Goal: Task Accomplishment & Management: Complete application form

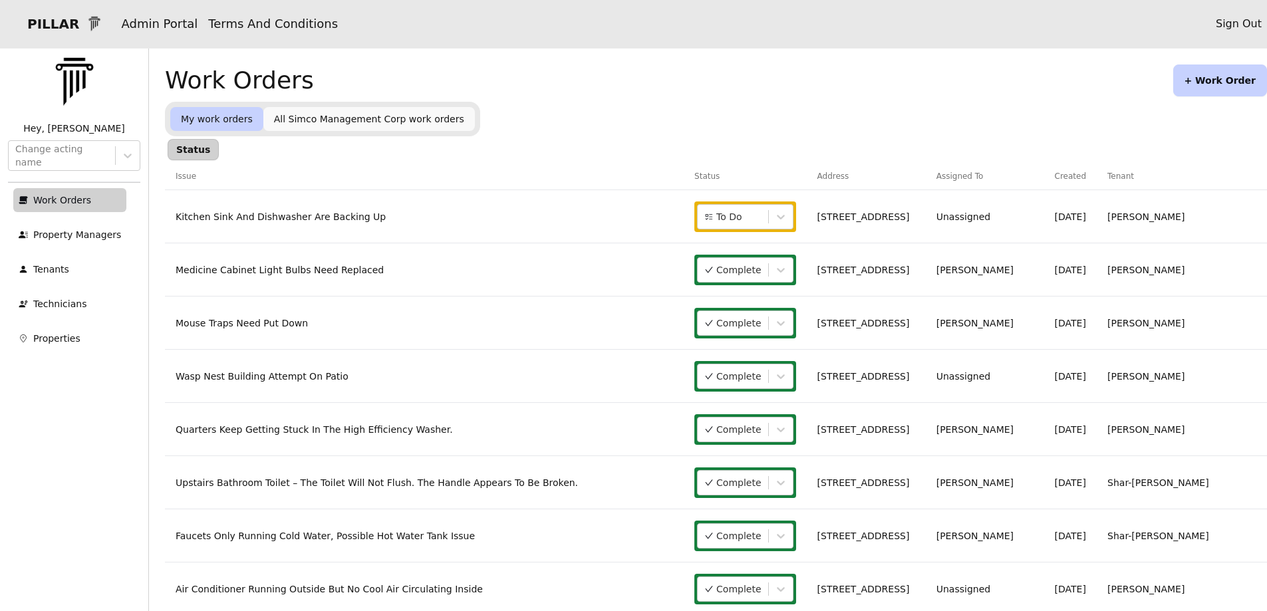
click at [347, 217] on link "Kitchen Sink And Dishwasher Are Backing Up" at bounding box center [281, 216] width 210 height 11
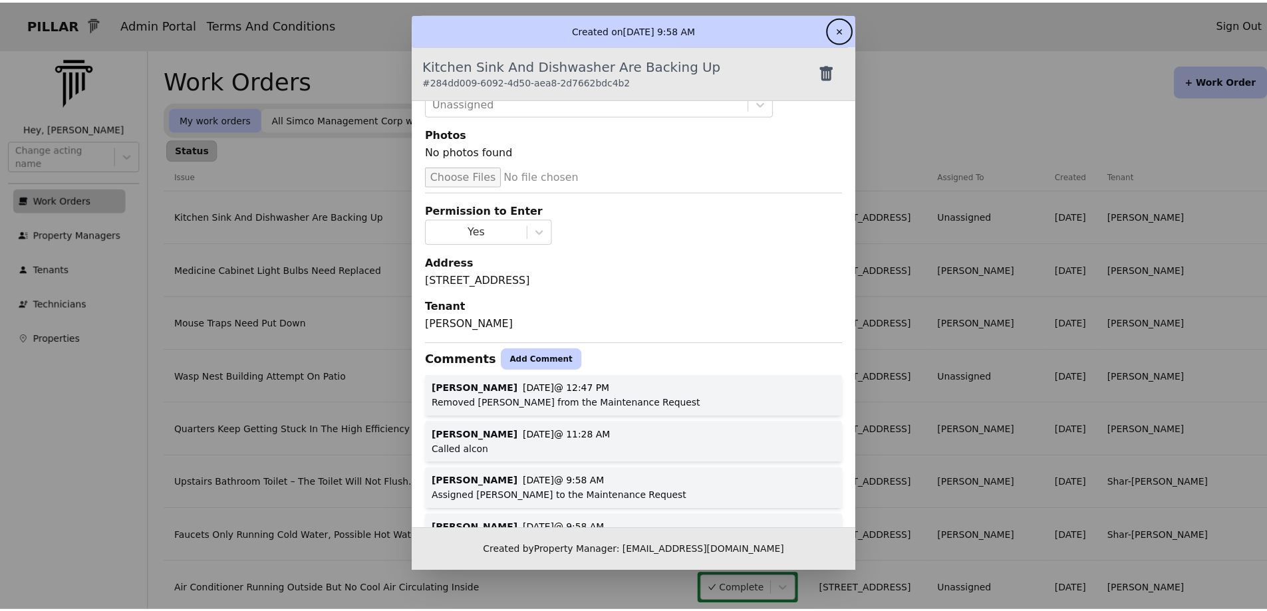
scroll to position [133, 0]
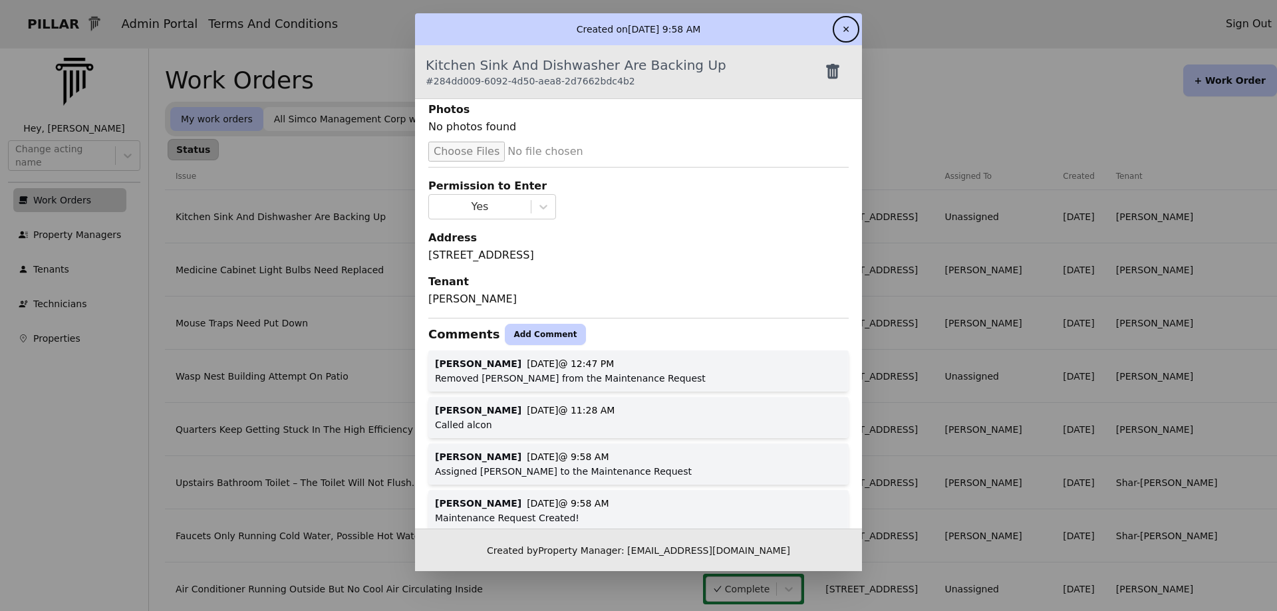
click at [512, 338] on button "Add Comment" at bounding box center [545, 334] width 80 height 21
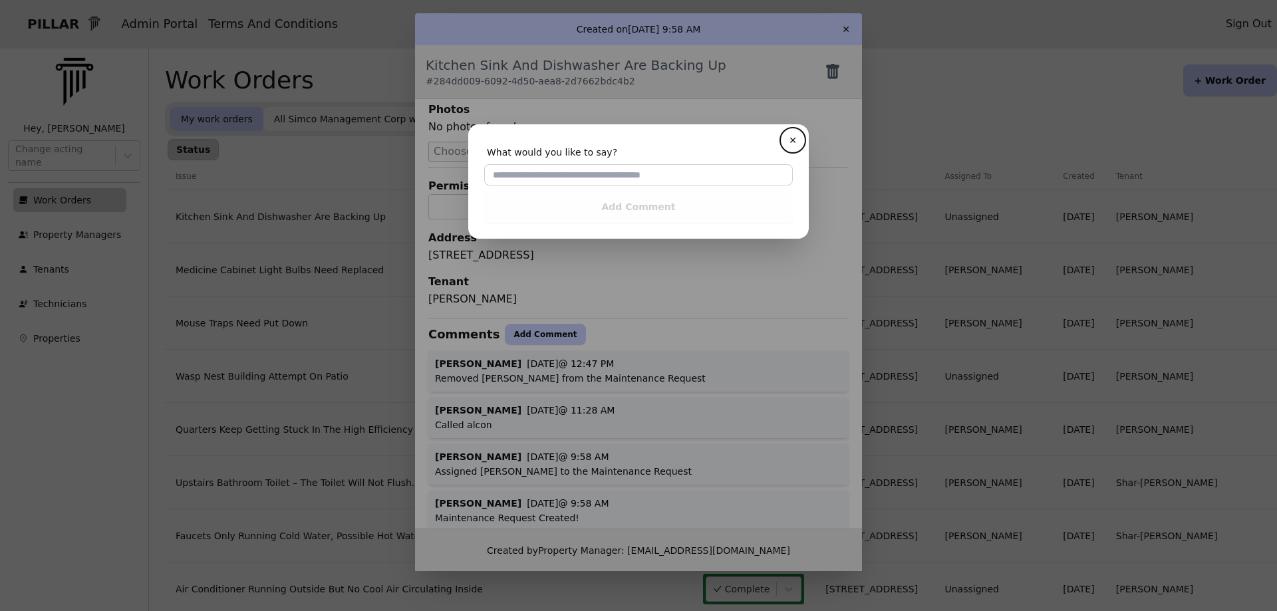
click at [782, 130] on button "✕" at bounding box center [792, 140] width 21 height 21
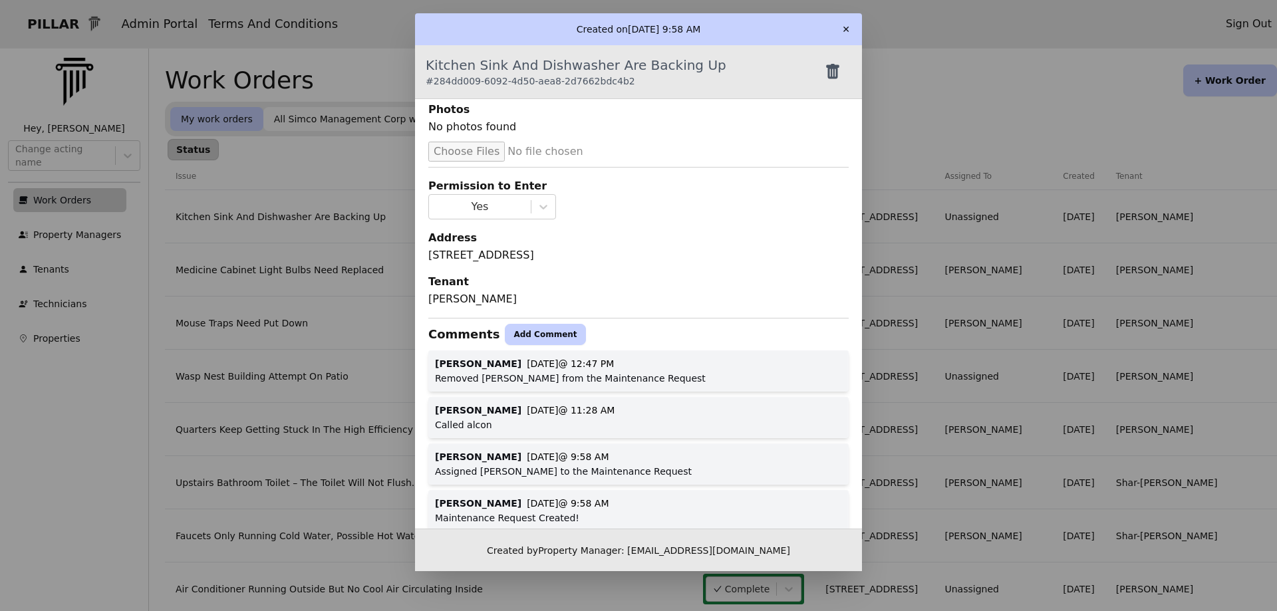
click at [540, 332] on button "Add Comment" at bounding box center [545, 334] width 80 height 21
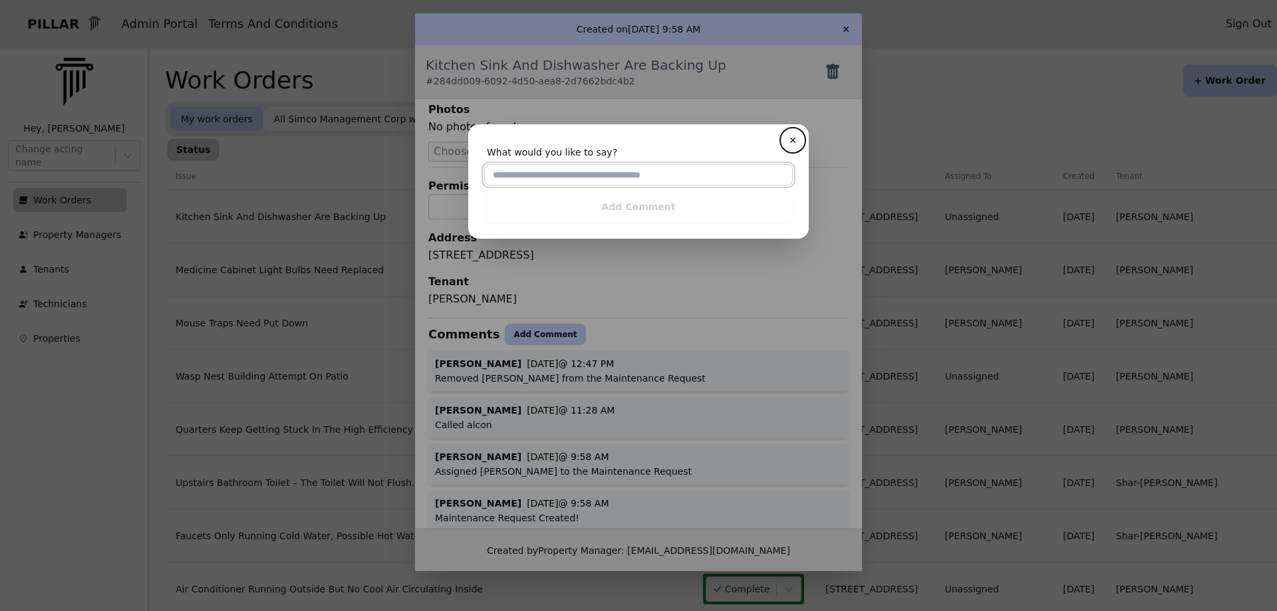
click at [535, 172] on input "text" at bounding box center [638, 174] width 309 height 21
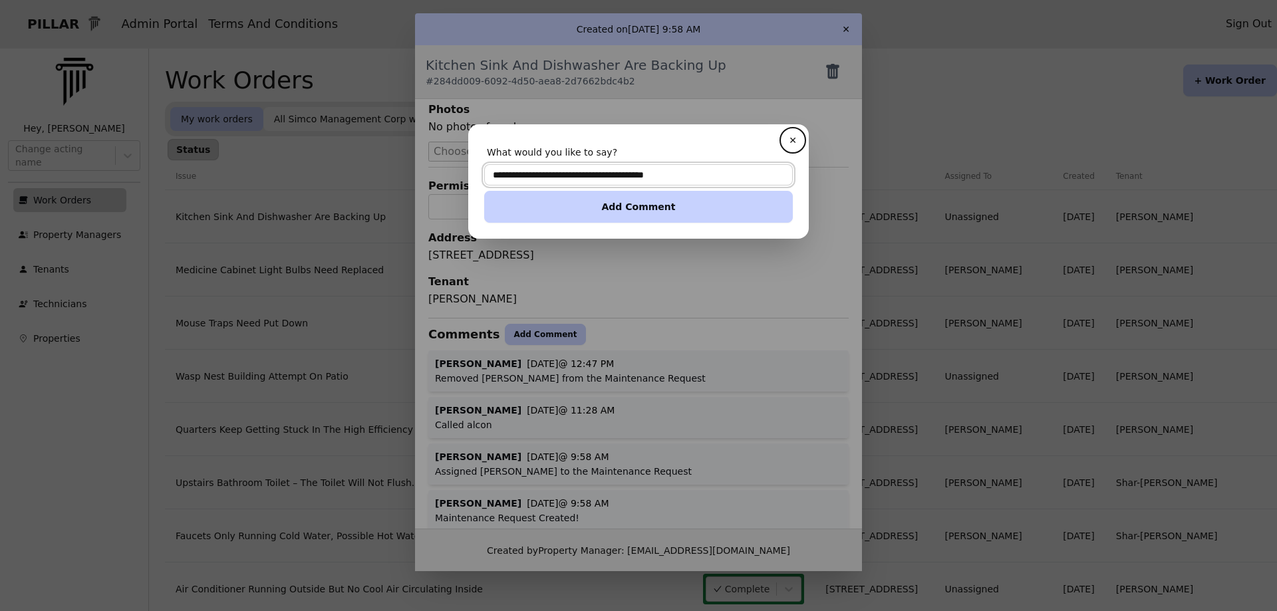
type input "**********"
click at [618, 205] on button "Add Comment" at bounding box center [638, 207] width 309 height 32
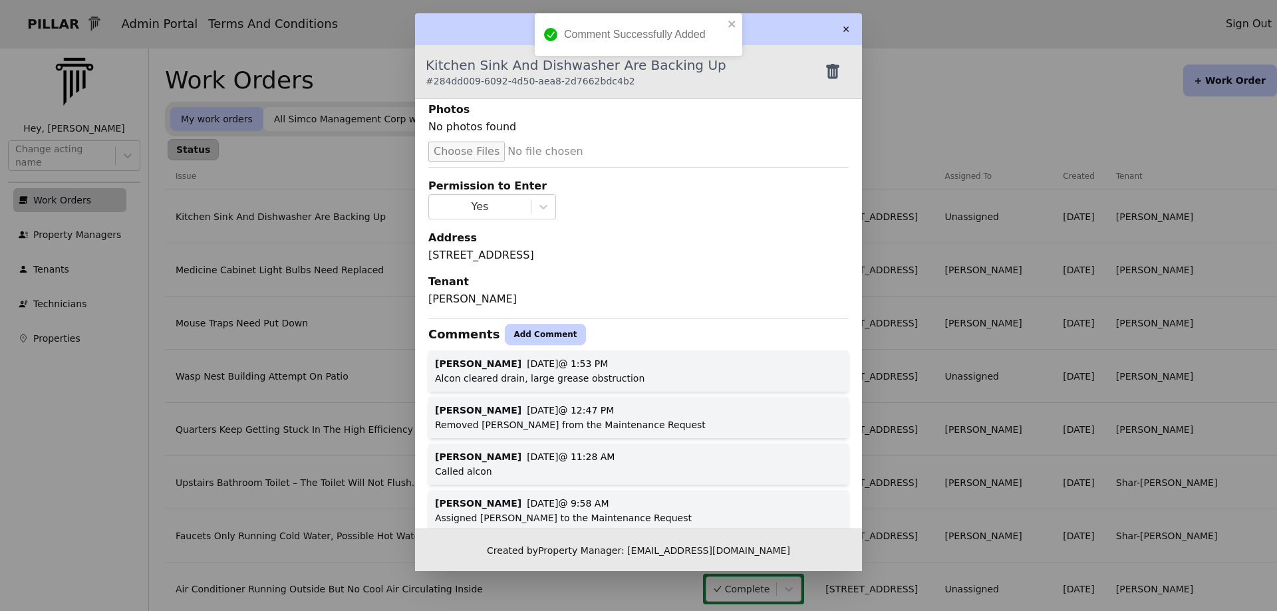
click at [848, 27] on button "✕" at bounding box center [845, 29] width 21 height 21
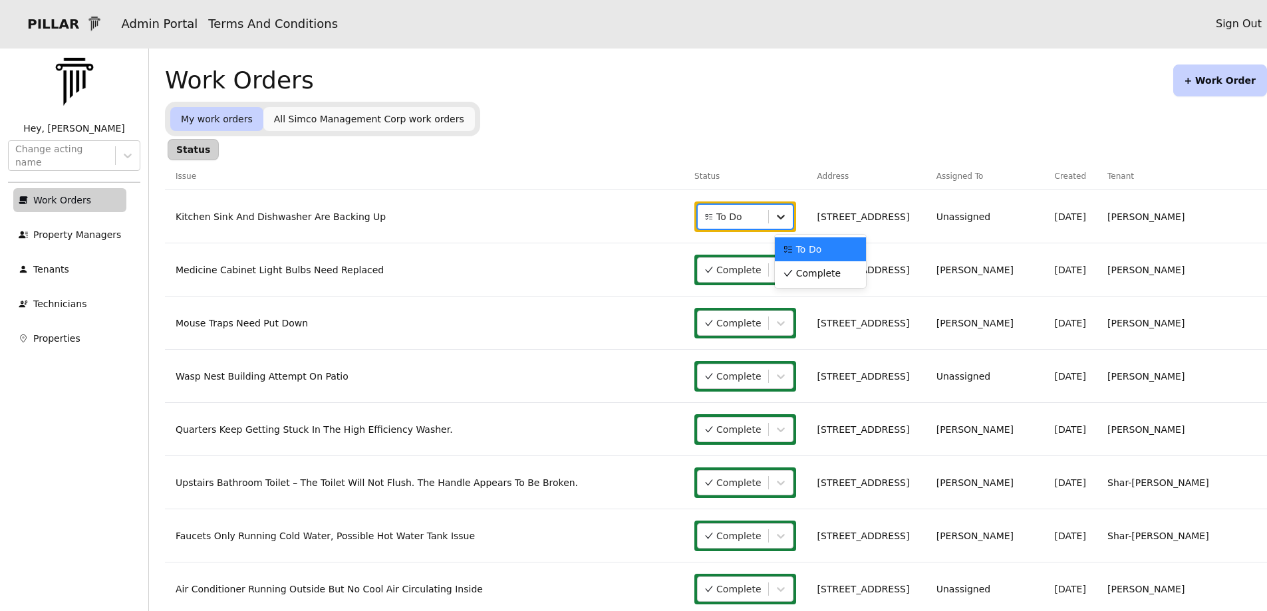
click at [787, 221] on icon at bounding box center [780, 216] width 13 height 13
click at [818, 275] on span "Complete" at bounding box center [818, 273] width 45 height 13
click at [1214, 80] on button "+ Work Order" at bounding box center [1220, 80] width 94 height 32
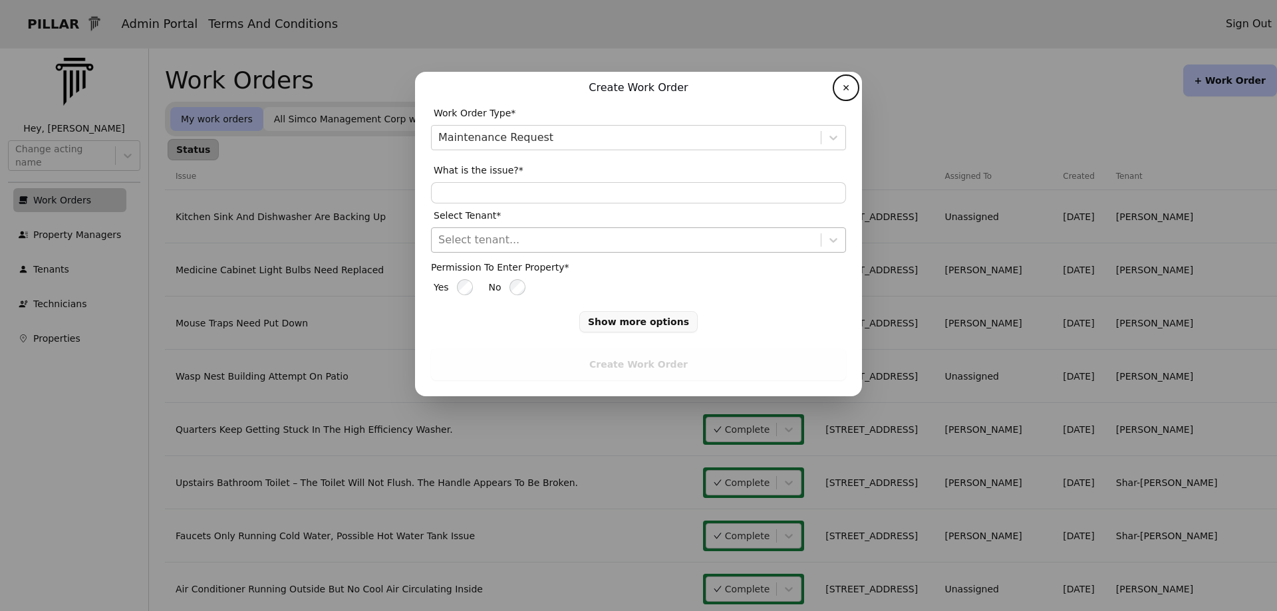
click at [439, 242] on input "text" at bounding box center [439, 240] width 3 height 16
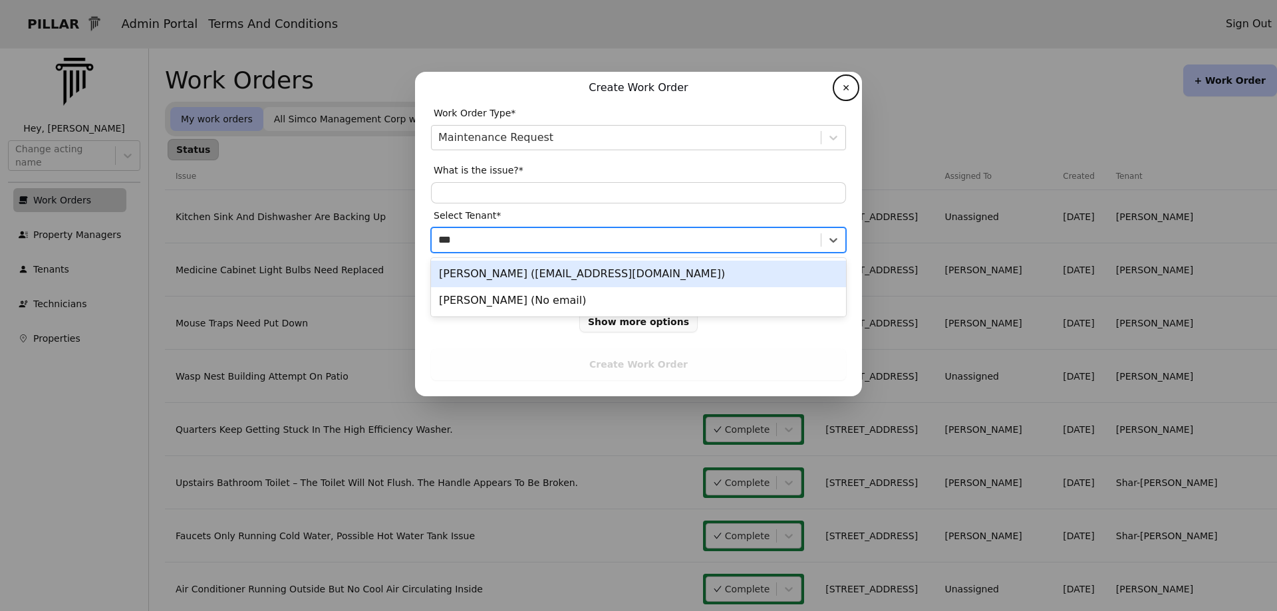
type input "****"
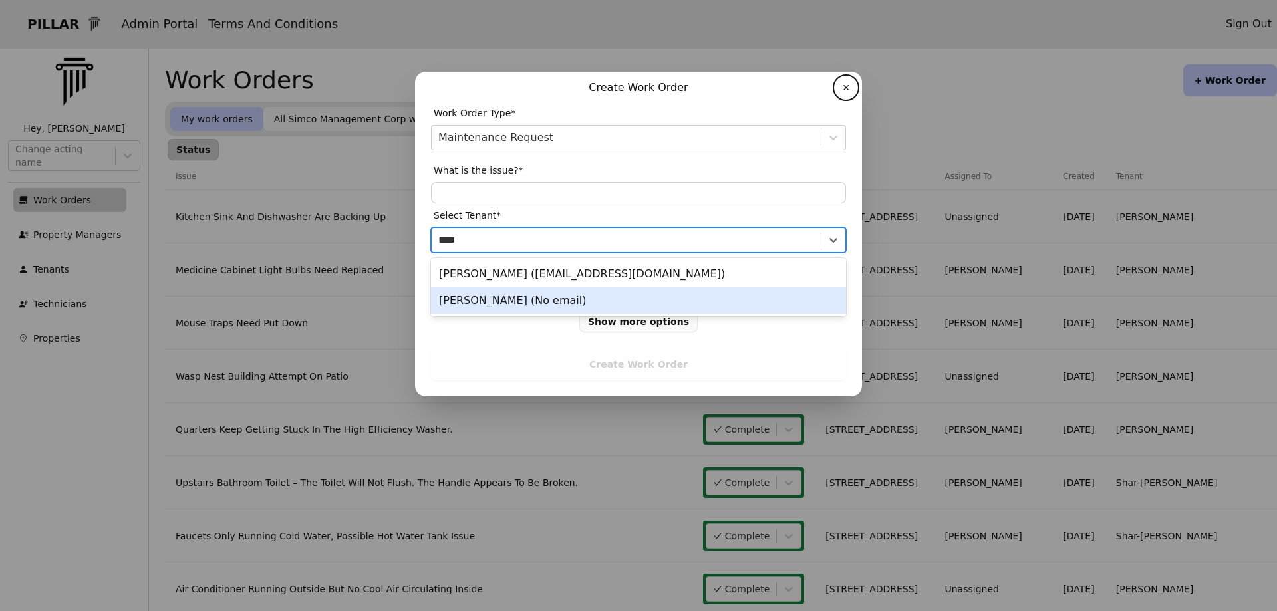
click at [513, 304] on div "[PERSON_NAME] (No email)" at bounding box center [638, 300] width 415 height 27
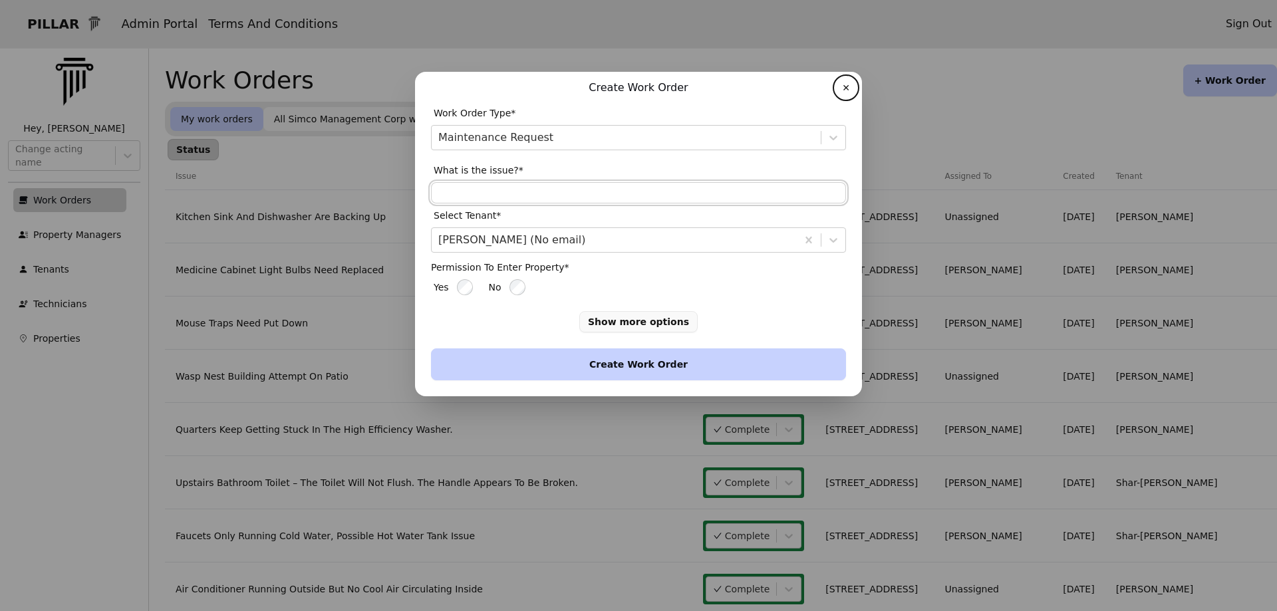
drag, startPoint x: 456, startPoint y: 199, endPoint x: 418, endPoint y: 201, distance: 38.6
click at [456, 199] on input "text" at bounding box center [638, 192] width 415 height 21
type input "**********"
click at [650, 372] on button "Create Work Order" at bounding box center [638, 364] width 415 height 32
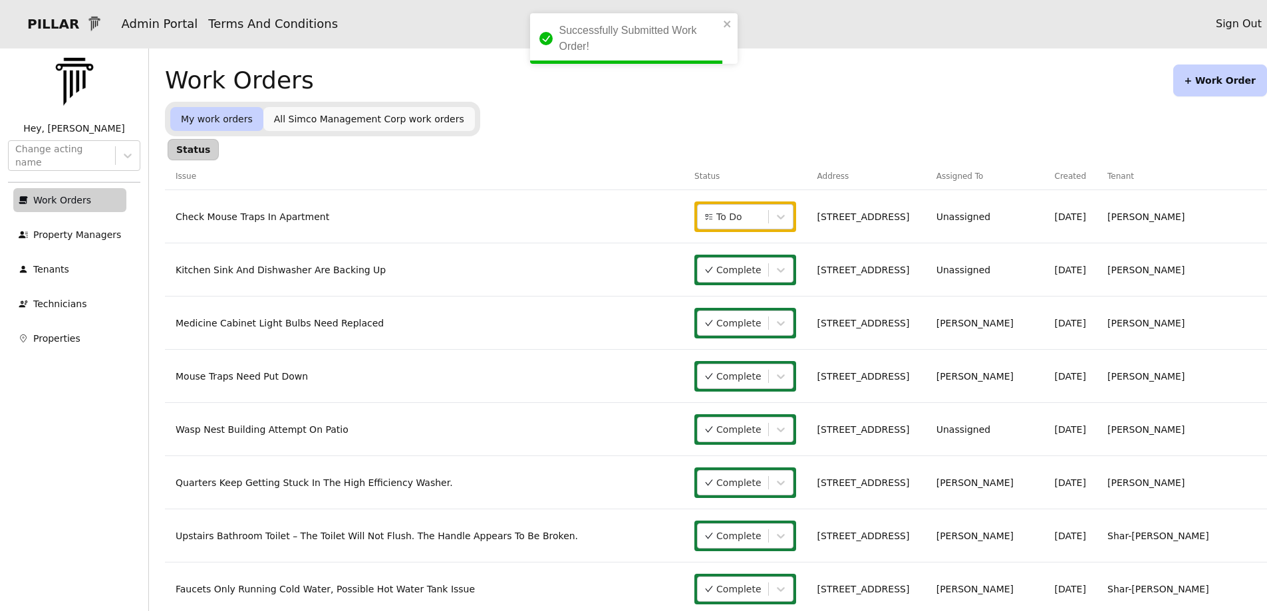
click at [213, 215] on link "Check Mouse Traps In Apartment" at bounding box center [253, 216] width 154 height 11
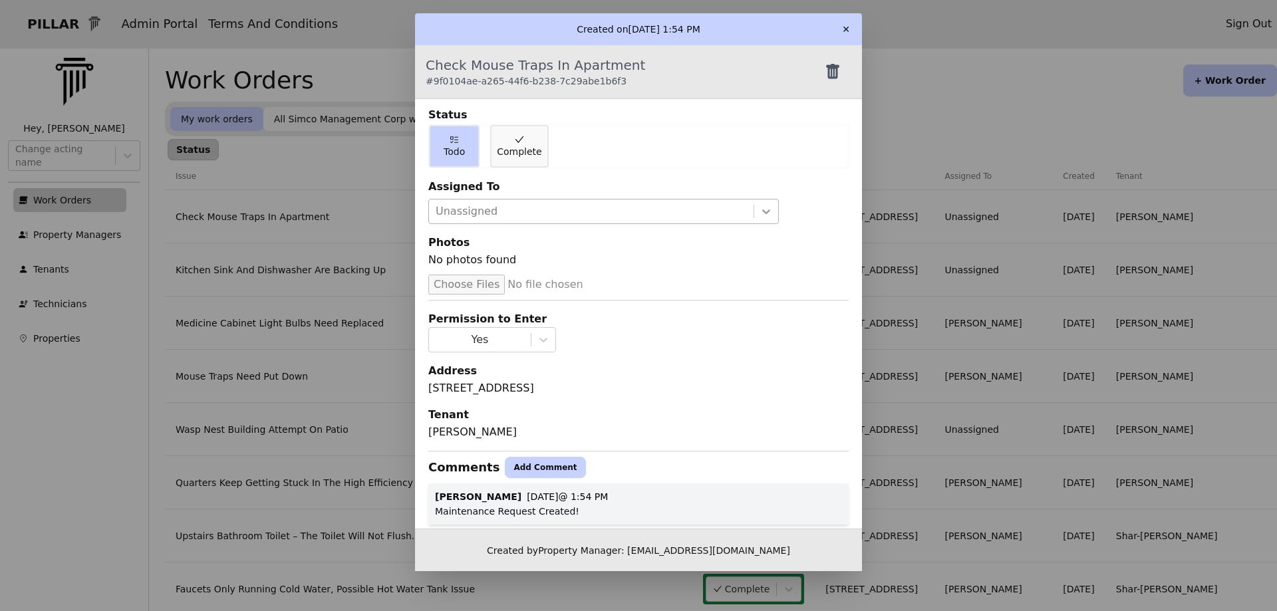
click at [754, 209] on div at bounding box center [766, 211] width 24 height 24
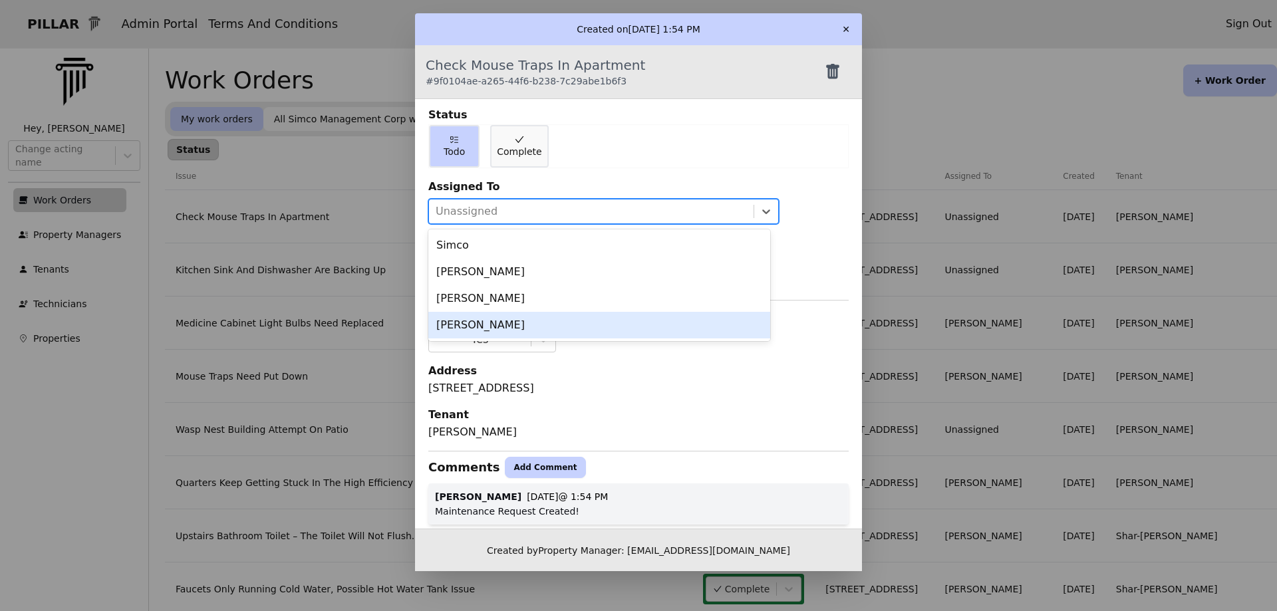
click at [466, 318] on div "[PERSON_NAME]" at bounding box center [599, 325] width 342 height 27
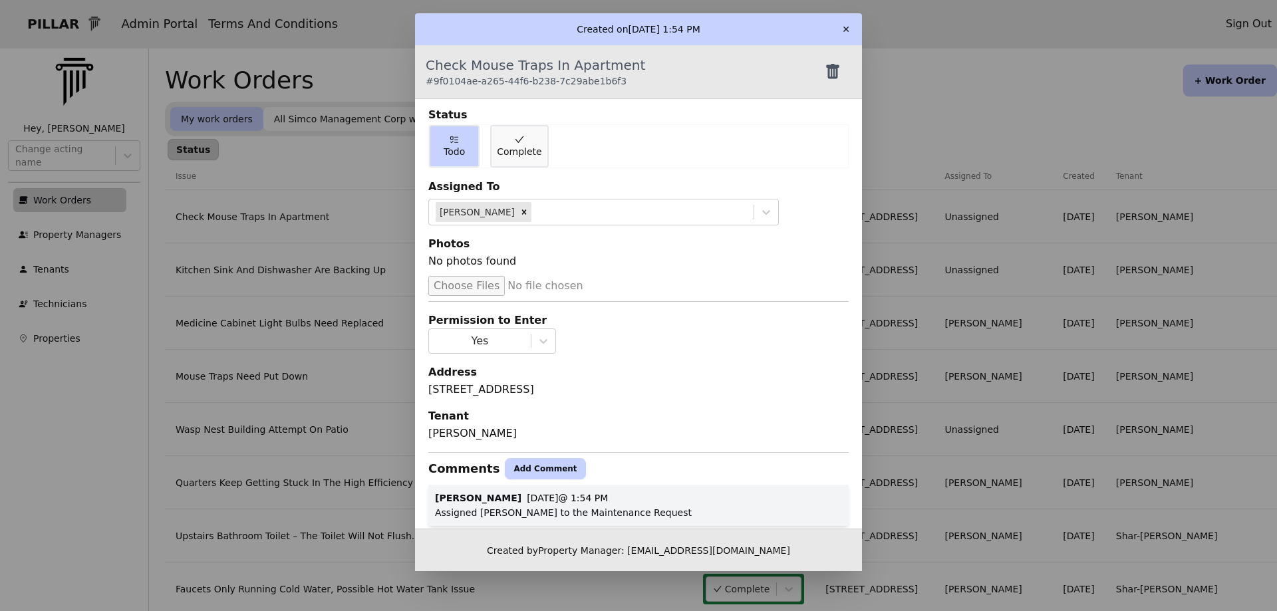
click at [844, 27] on button "✕" at bounding box center [845, 29] width 21 height 21
